Goal: Information Seeking & Learning: Learn about a topic

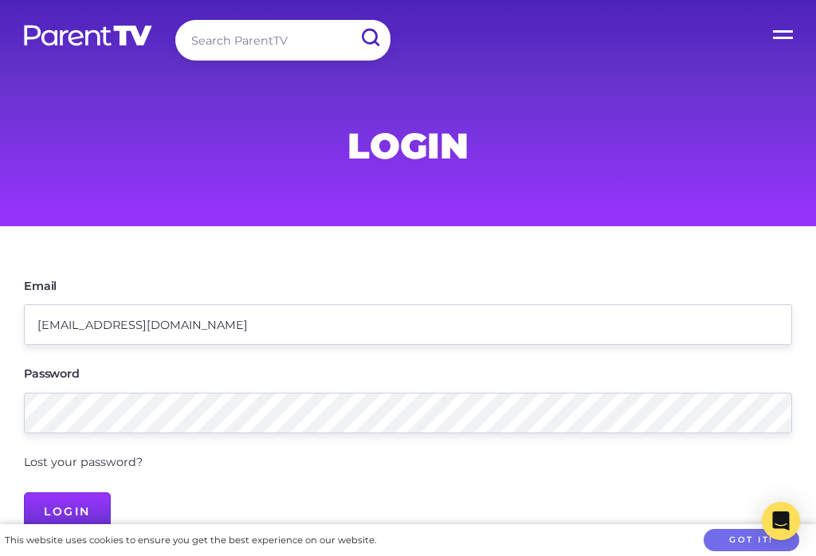
click at [67, 509] on input "Login" at bounding box center [67, 512] width 87 height 38
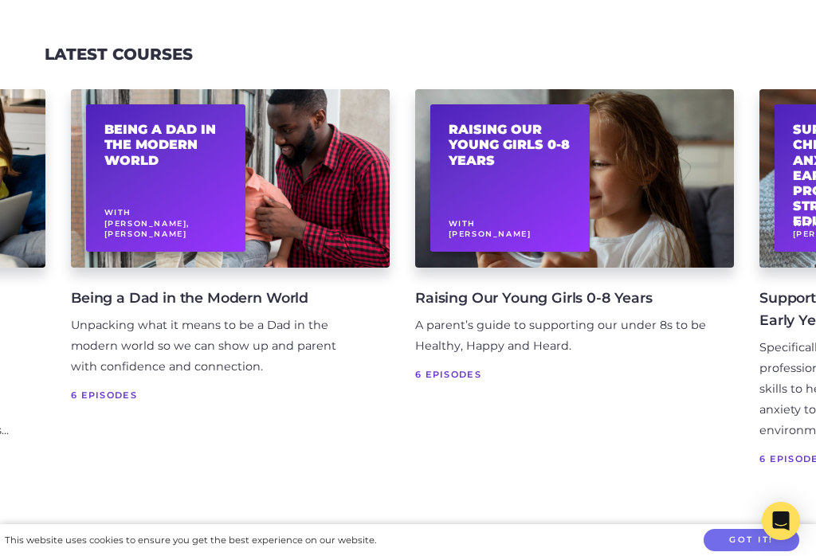
scroll to position [0, 349]
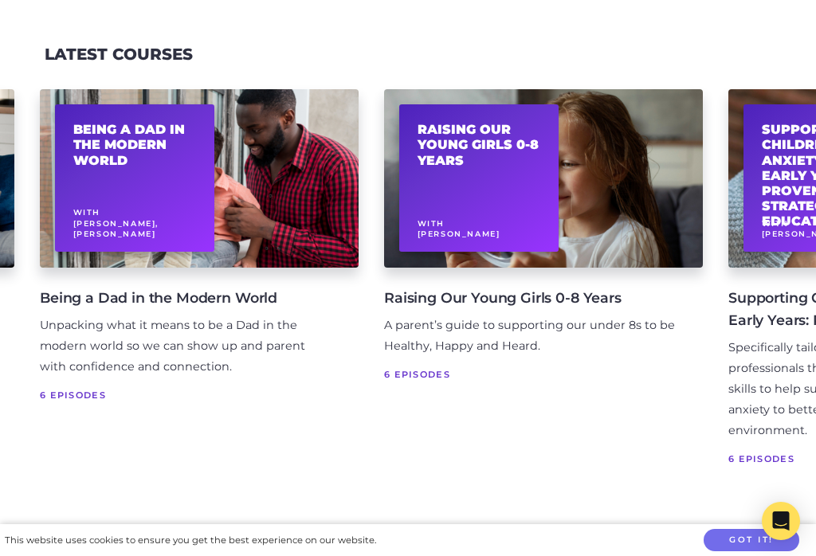
click at [529, 301] on h4 "Raising Our Young Girls 0-8 Years" at bounding box center [530, 298] width 293 height 22
